Goal: Task Accomplishment & Management: Use online tool/utility

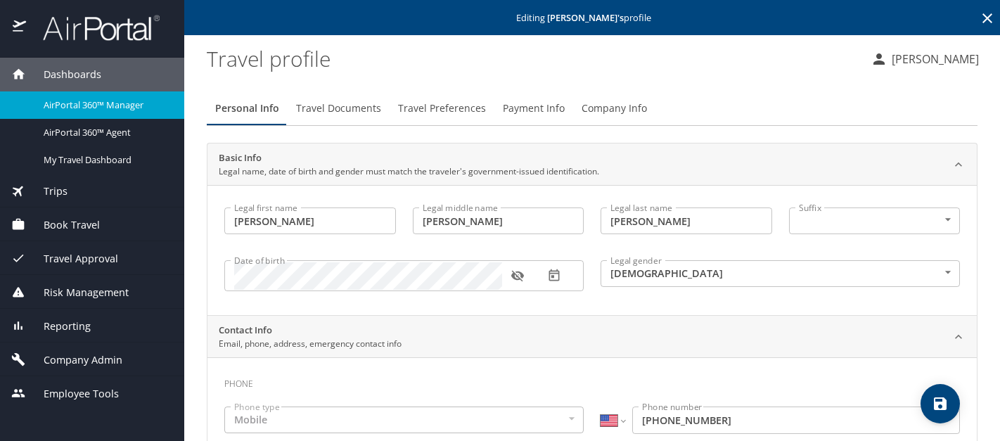
select select "US"
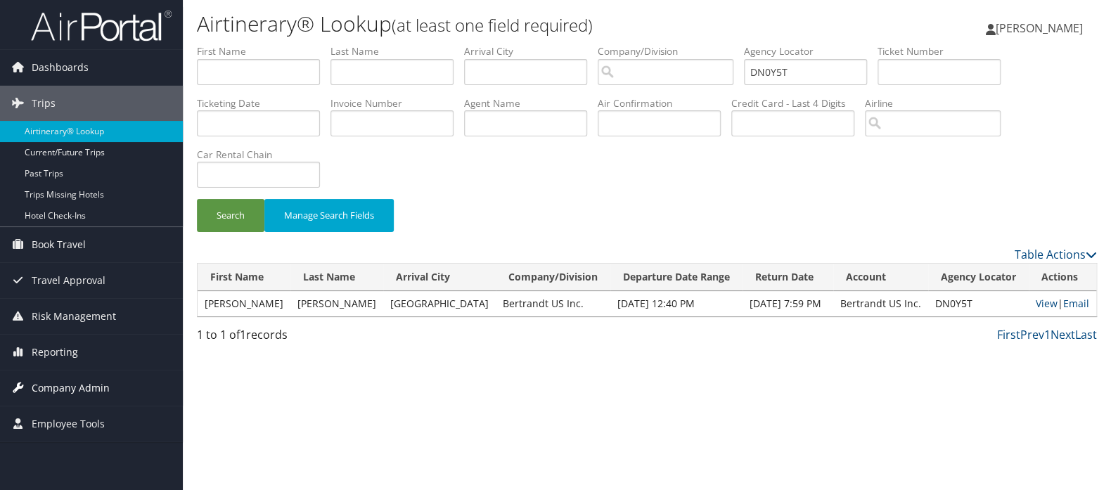
click at [94, 394] on span "Company Admin" at bounding box center [71, 388] width 78 height 35
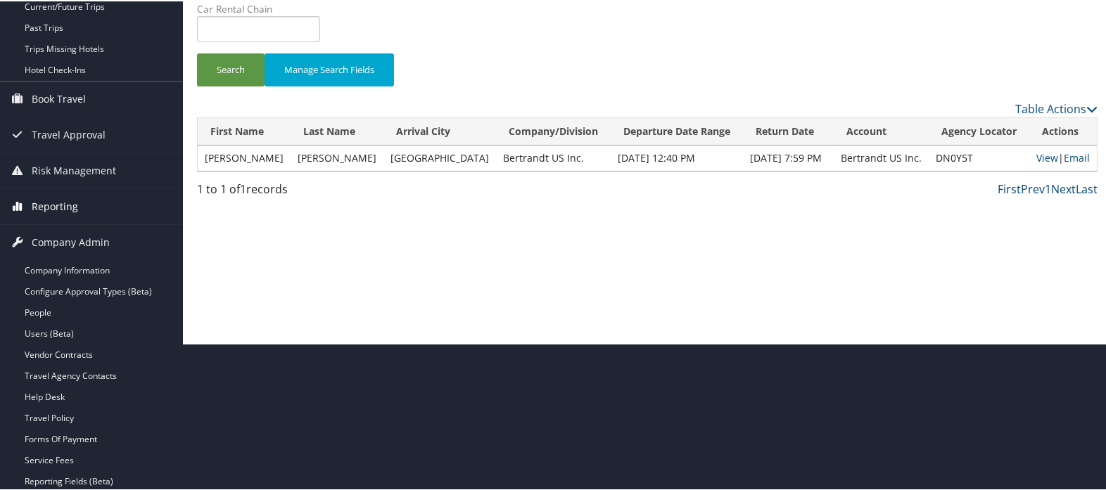
scroll to position [156, 0]
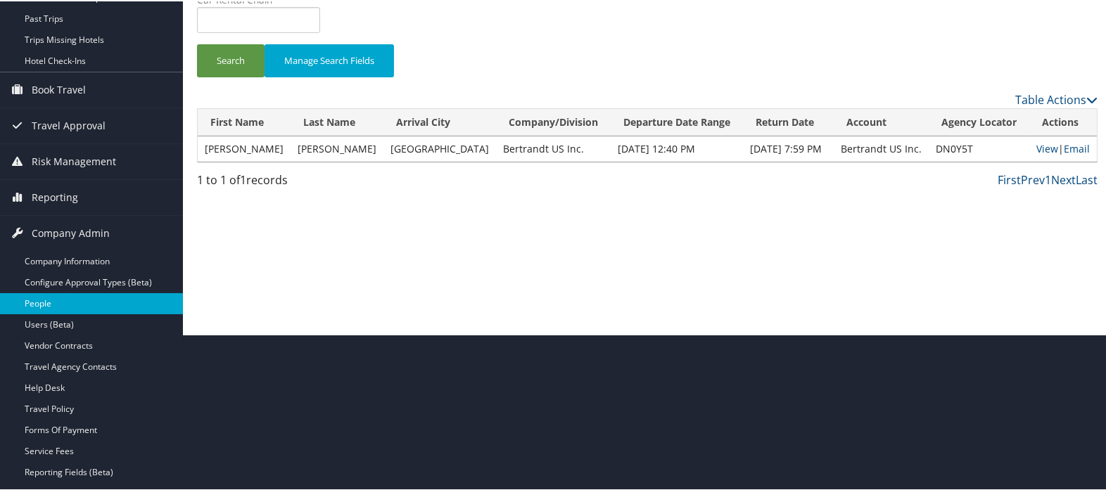
click at [96, 304] on link "People" at bounding box center [91, 302] width 183 height 21
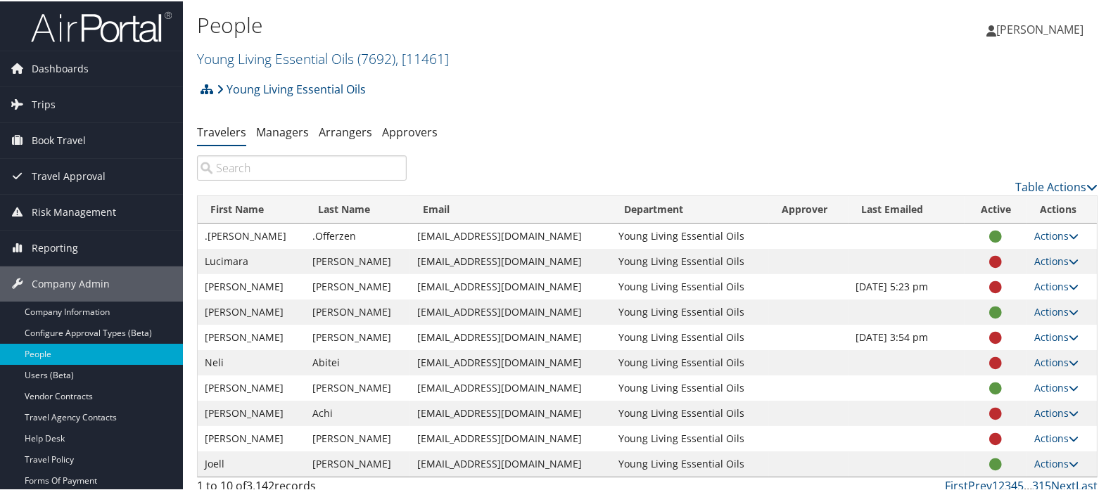
click at [296, 171] on input "search" at bounding box center [302, 166] width 210 height 25
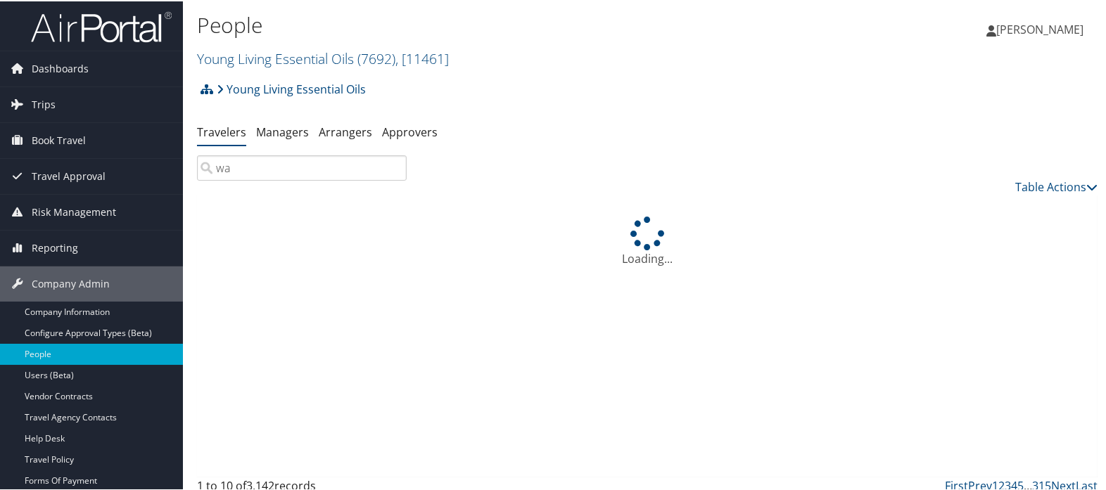
type input "w"
type input "t"
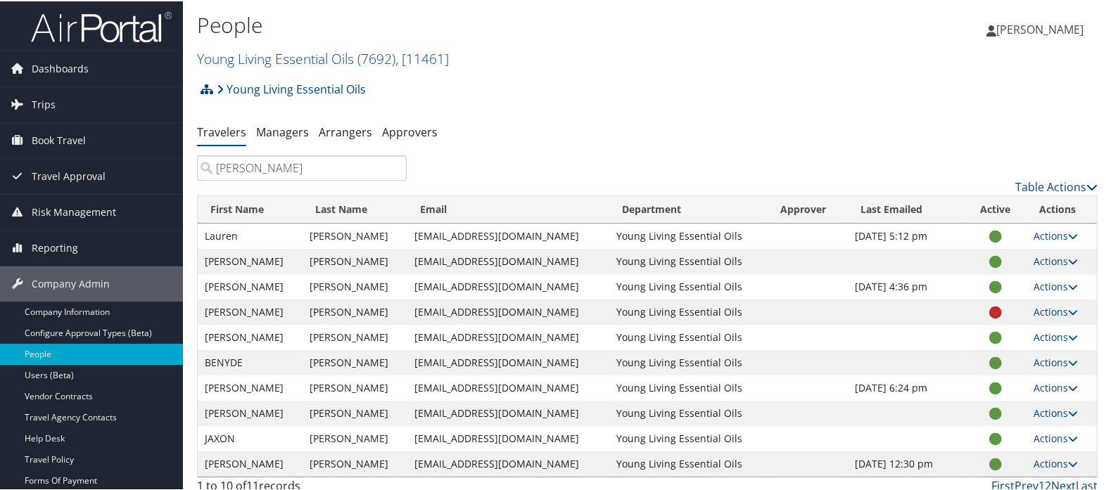
drag, startPoint x: 320, startPoint y: 165, endPoint x: 194, endPoint y: 170, distance: 126.0
click at [194, 170] on div "walker" at bounding box center [301, 166] width 231 height 25
paste input "tmeara@youngliving.com"
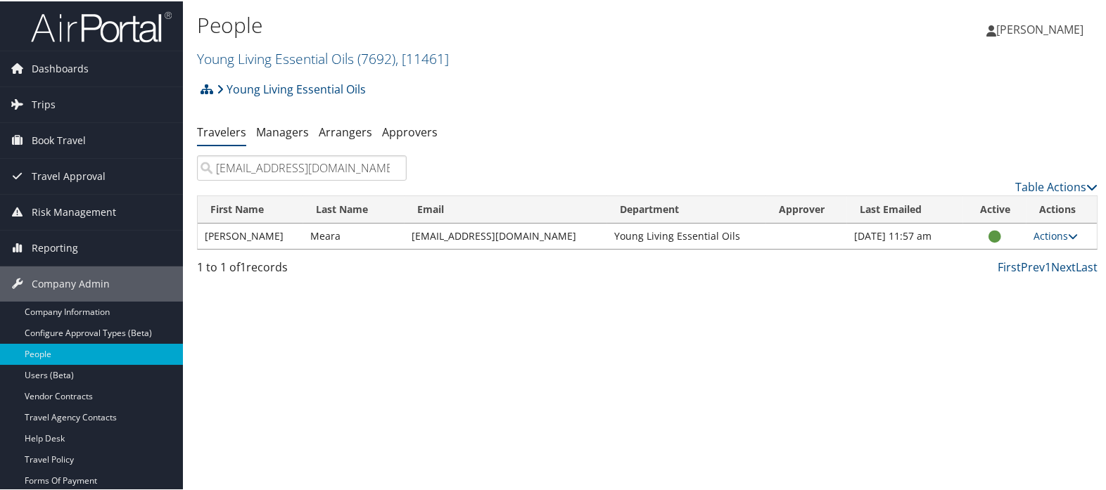
type input "tmeara@youngliving.com"
click at [82, 112] on link "Trips" at bounding box center [91, 103] width 183 height 35
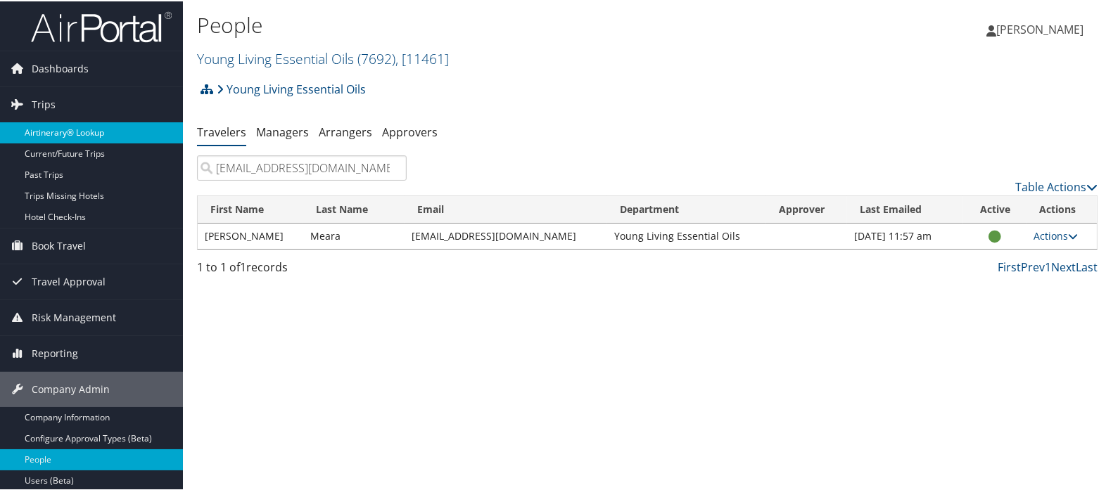
click at [81, 127] on link "Airtinerary® Lookup" at bounding box center [91, 131] width 183 height 21
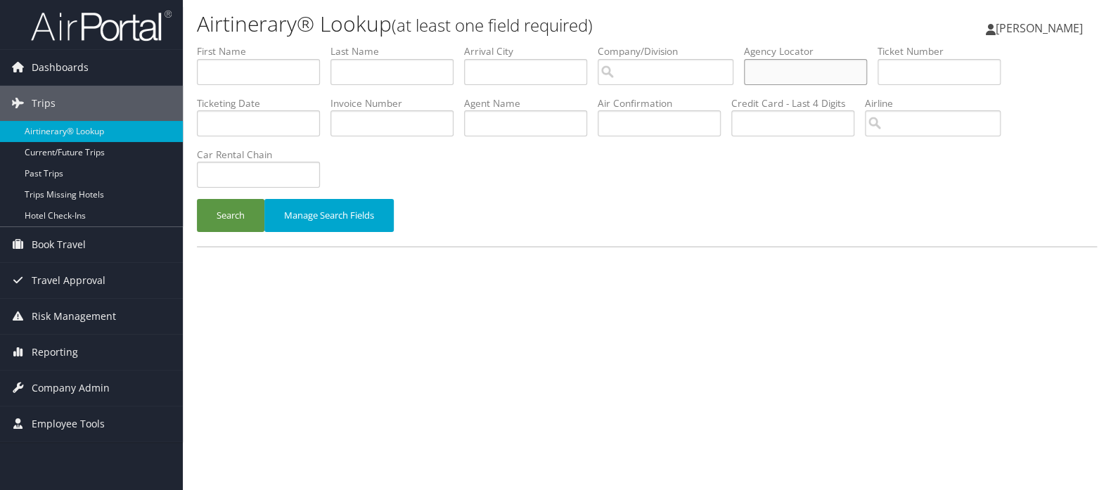
click at [778, 77] on input "text" at bounding box center [805, 72] width 123 height 26
paste input "DP3CZ4"
type input "DP3CZ4"
click at [239, 224] on button "Search" at bounding box center [231, 215] width 68 height 33
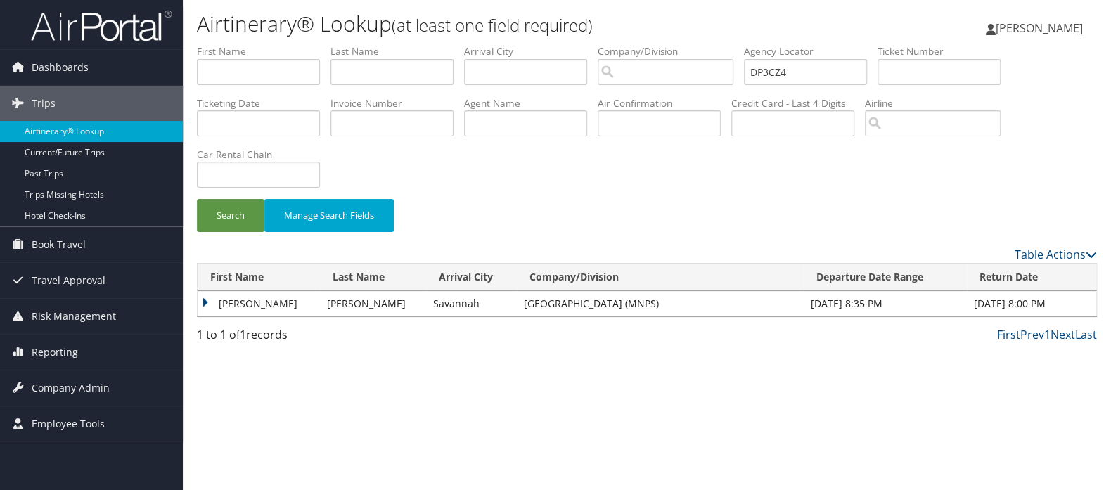
click at [210, 302] on td "BRYSON RICHARD" at bounding box center [259, 303] width 122 height 25
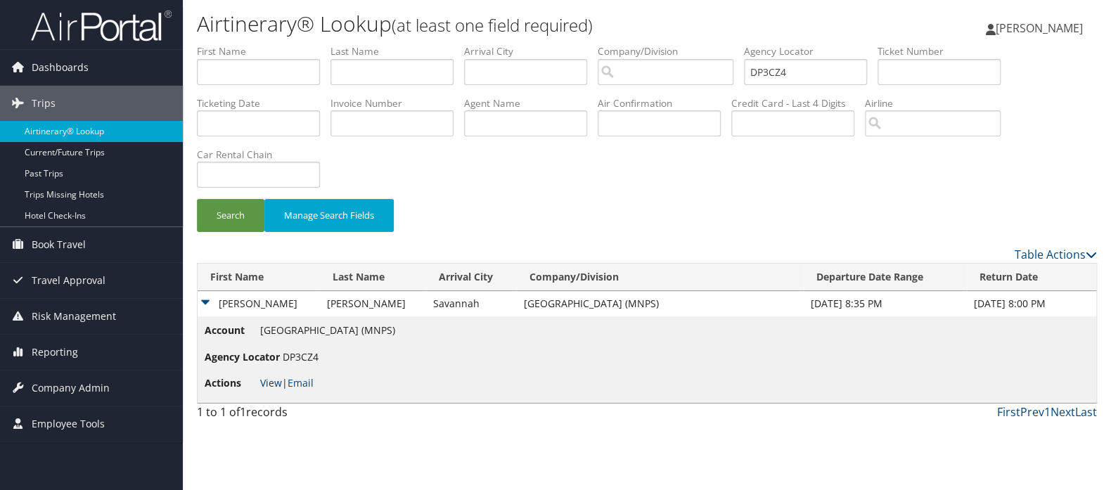
click at [268, 388] on link "View" at bounding box center [271, 382] width 22 height 13
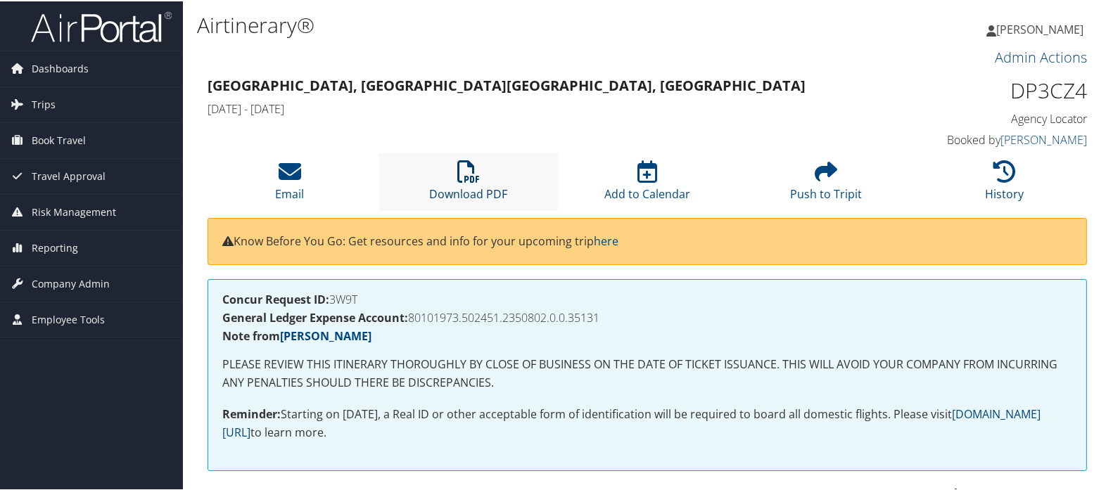
click at [473, 167] on icon at bounding box center [468, 170] width 23 height 23
